Goal: Task Accomplishment & Management: Use online tool/utility

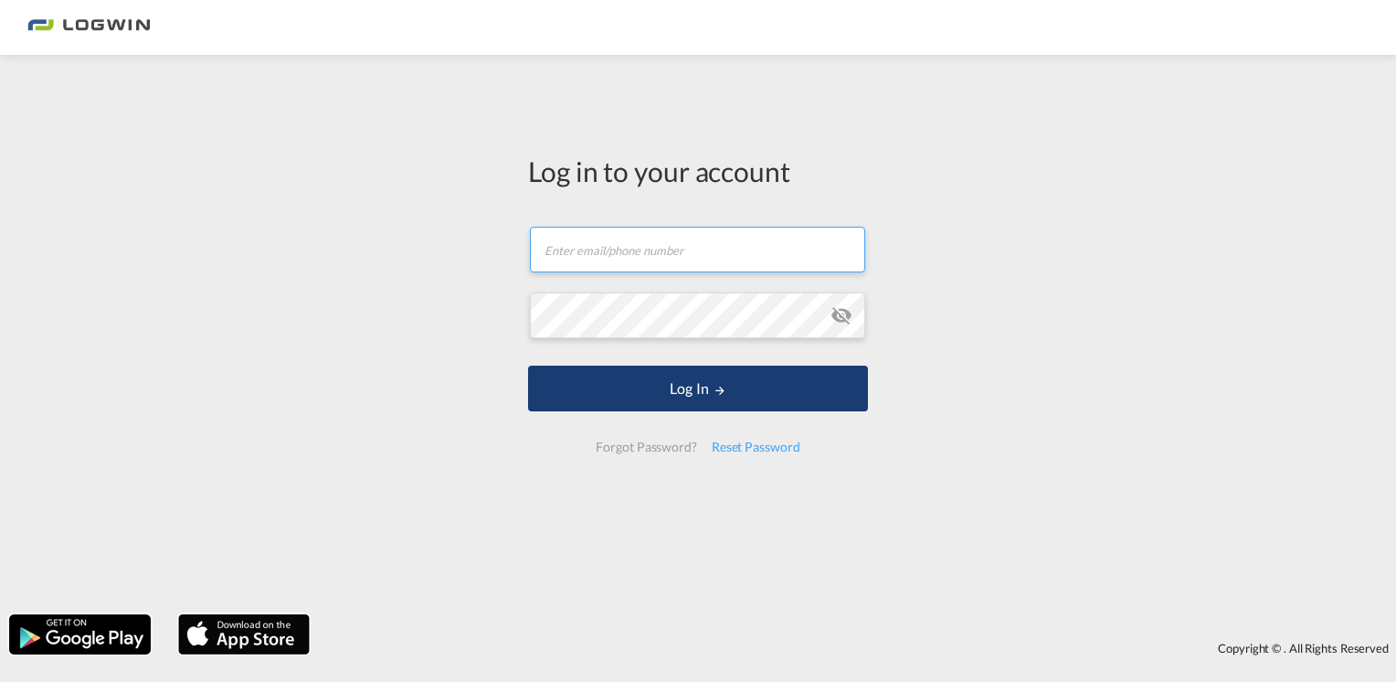
type input "[PERSON_NAME][EMAIL_ADDRESS][PERSON_NAME][DOMAIN_NAME]"
click at [744, 397] on button "Log In" at bounding box center [698, 388] width 340 height 46
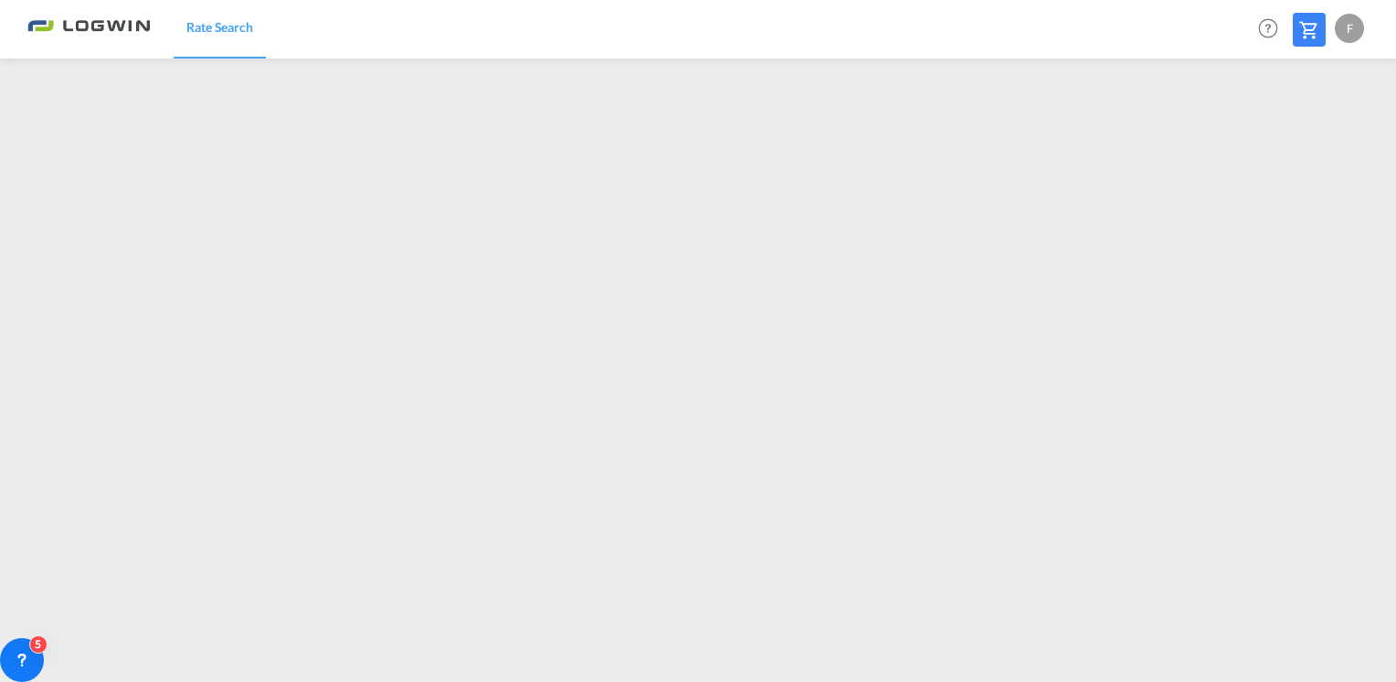
click at [1344, 36] on div "F" at bounding box center [1349, 28] width 29 height 29
click at [1300, 141] on button "Logout" at bounding box center [1328, 140] width 119 height 37
